Goal: Obtain resource: Download file/media

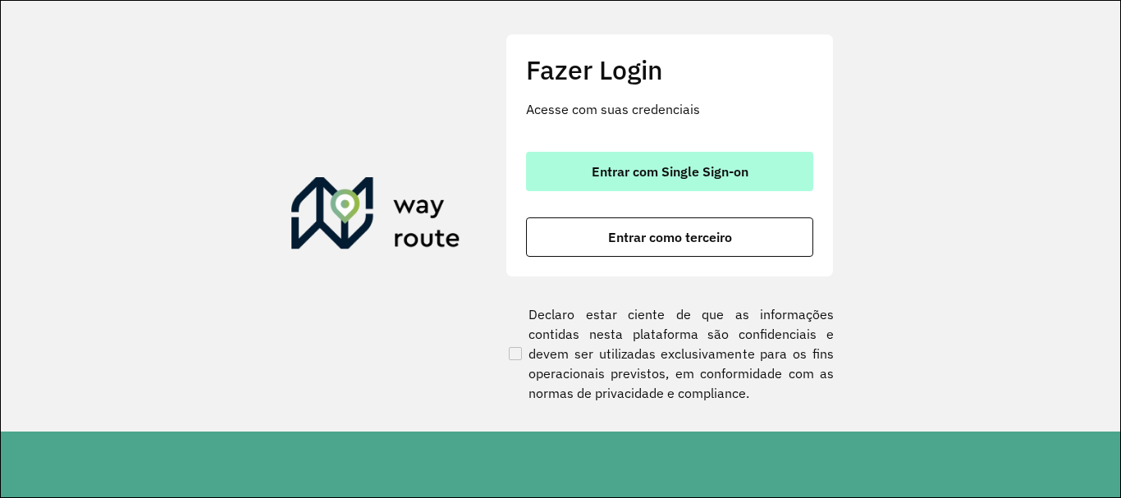
click at [702, 167] on span "Entrar com Single Sign-on" at bounding box center [670, 171] width 157 height 13
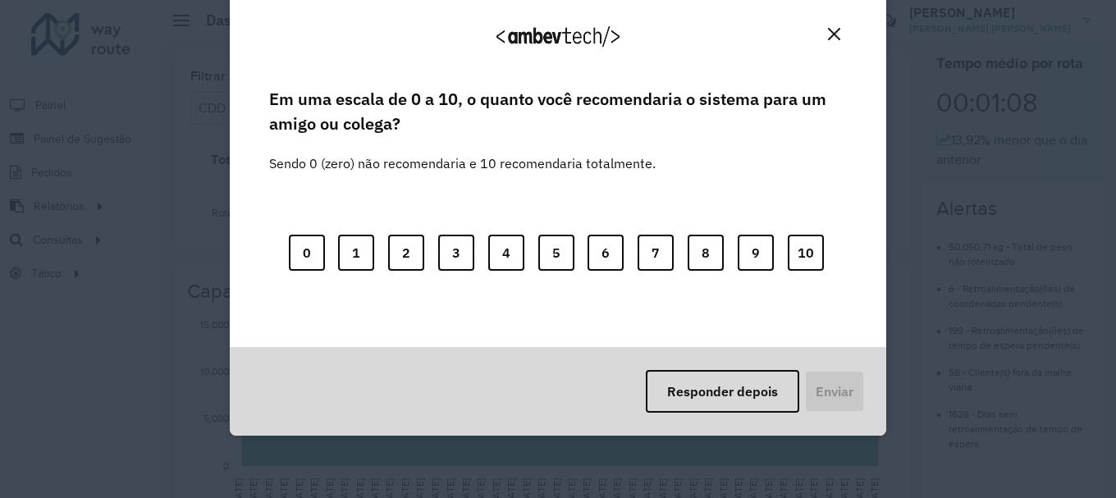
click at [836, 33] on img "Close" at bounding box center [834, 34] width 12 height 12
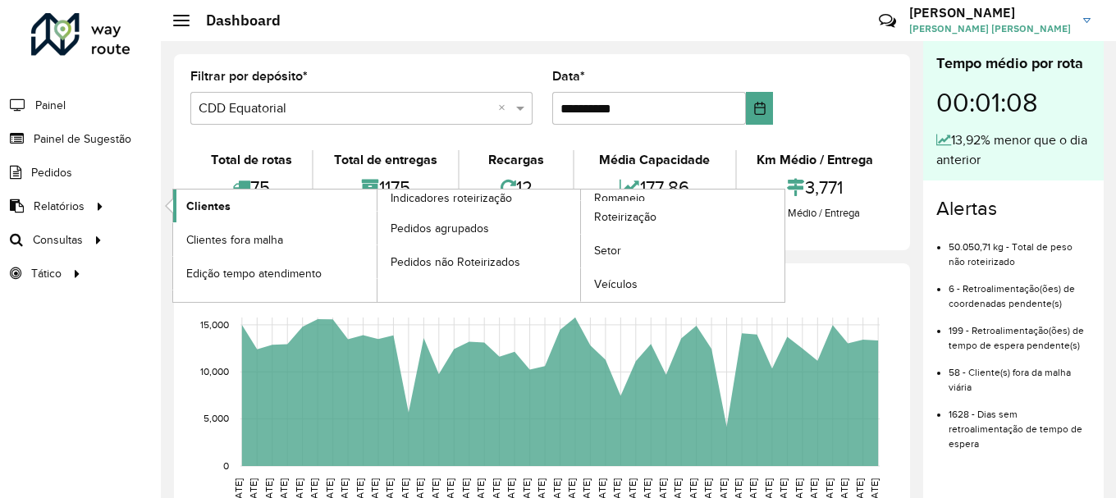
click at [212, 206] on span "Clientes" at bounding box center [208, 206] width 44 height 17
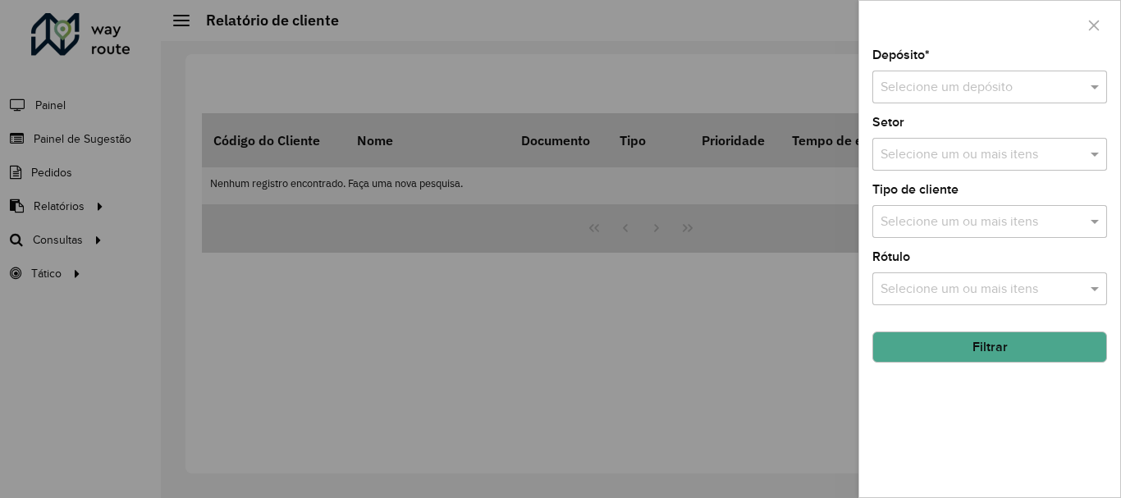
click at [949, 86] on input "text" at bounding box center [973, 88] width 185 height 20
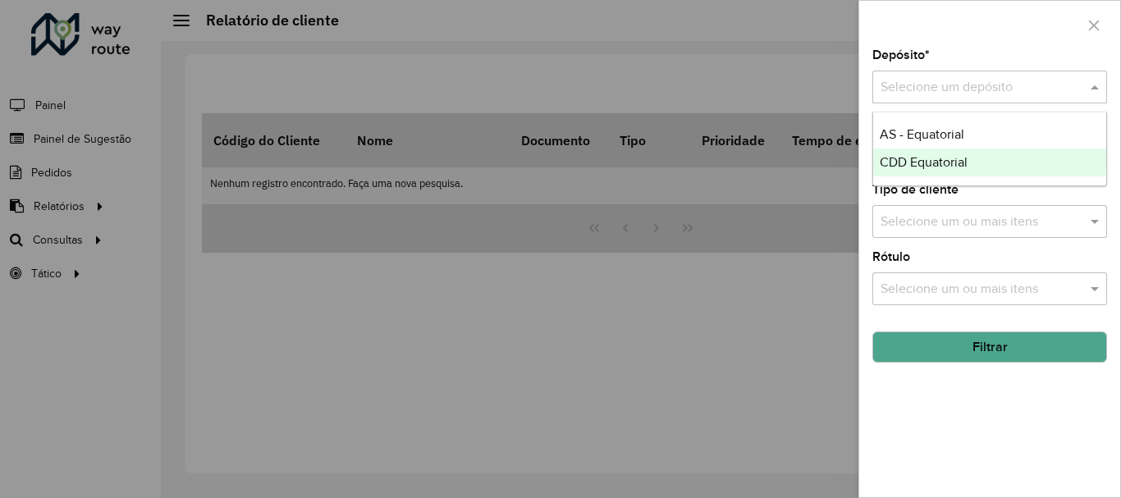
click at [945, 167] on span "CDD Equatorial" at bounding box center [924, 162] width 88 height 14
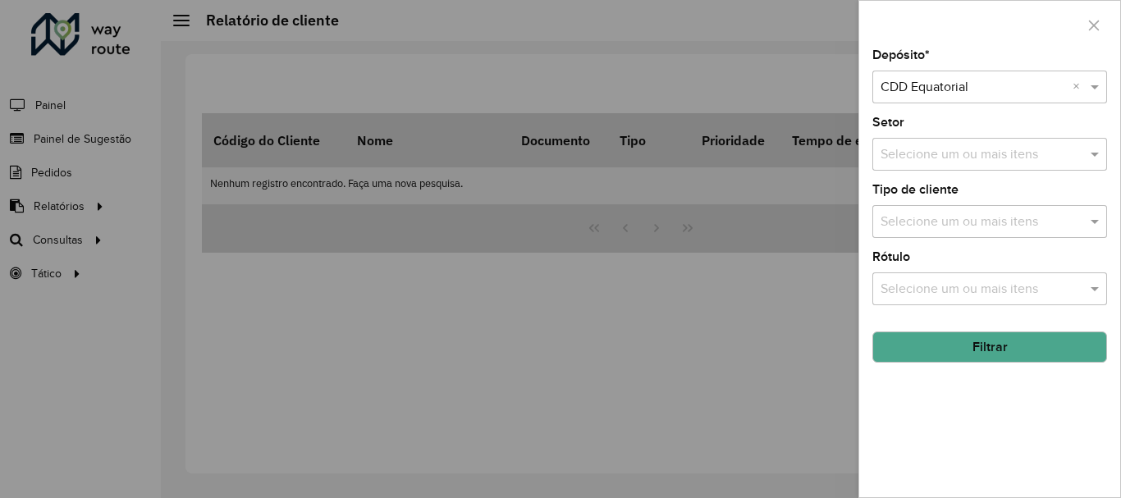
click at [981, 354] on button "Filtrar" at bounding box center [989, 347] width 235 height 31
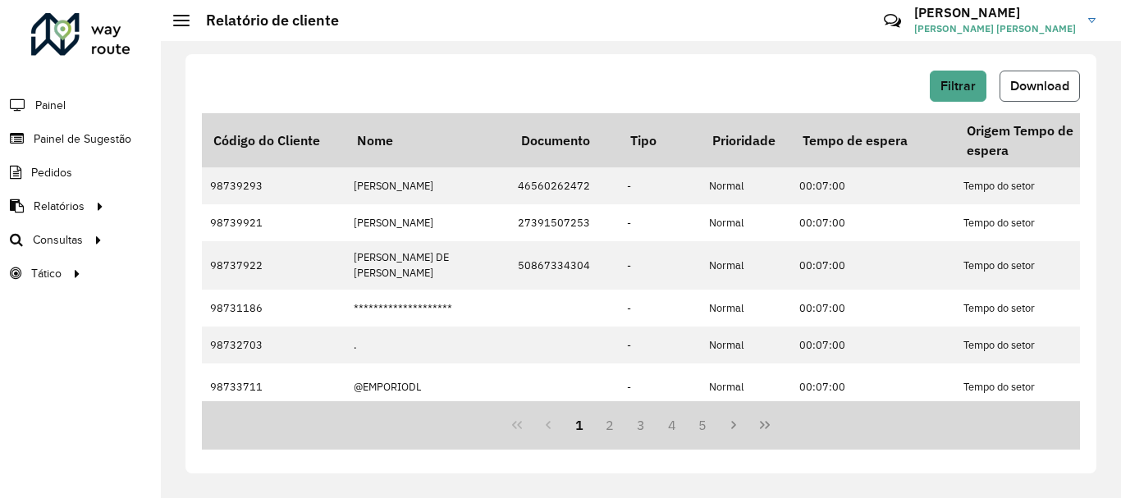
click at [1026, 95] on button "Download" at bounding box center [1039, 86] width 80 height 31
